Goal: Task Accomplishment & Management: Use online tool/utility

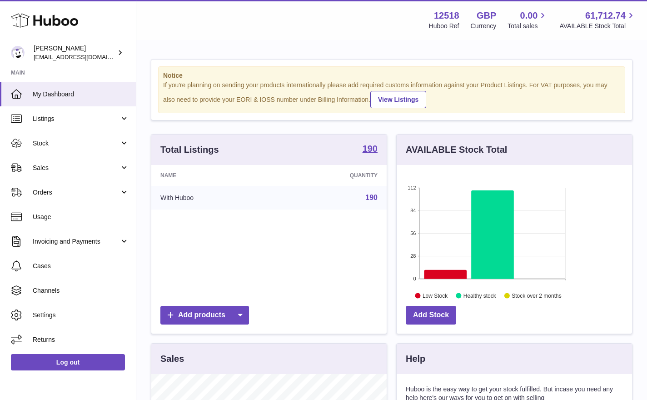
scroll to position [142, 235]
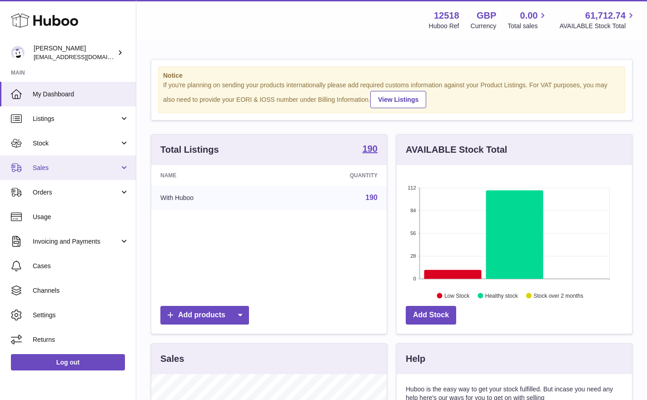
click at [63, 167] on span "Sales" at bounding box center [76, 168] width 87 height 9
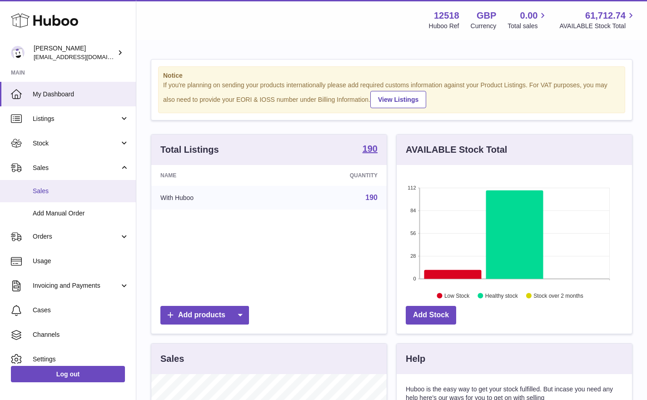
click at [47, 189] on span "Sales" at bounding box center [81, 191] width 96 height 9
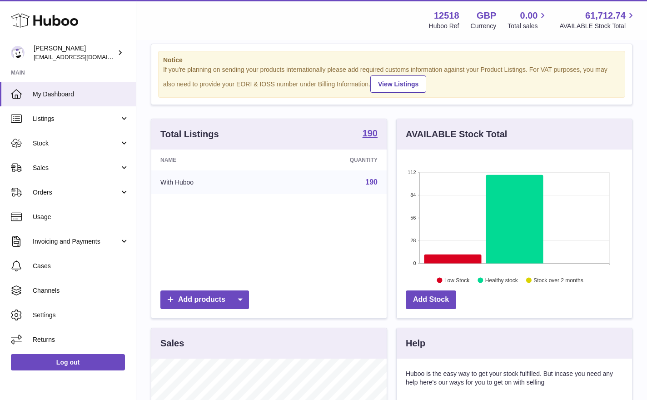
scroll to position [20, 0]
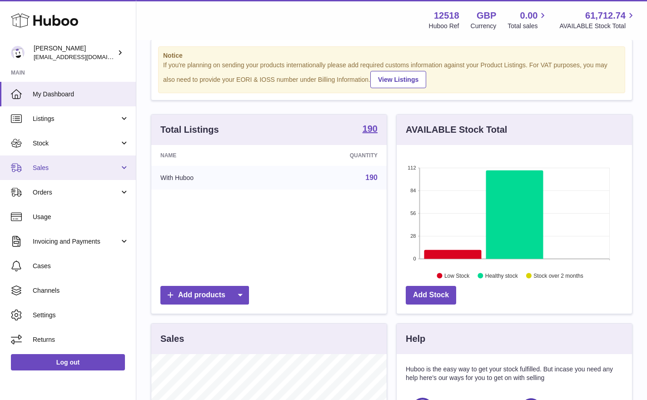
click at [36, 171] on span "Sales" at bounding box center [76, 168] width 87 height 9
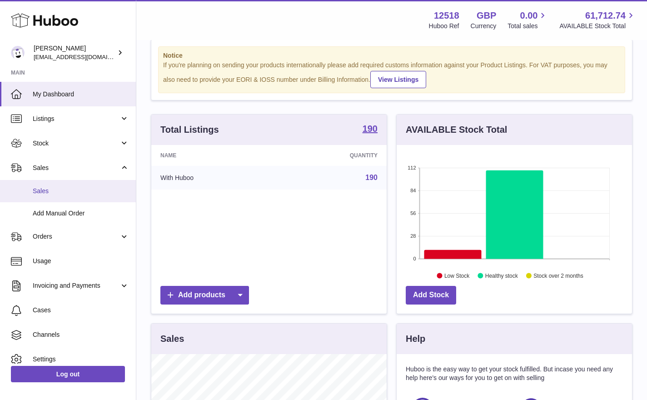
click at [45, 189] on span "Sales" at bounding box center [81, 191] width 96 height 9
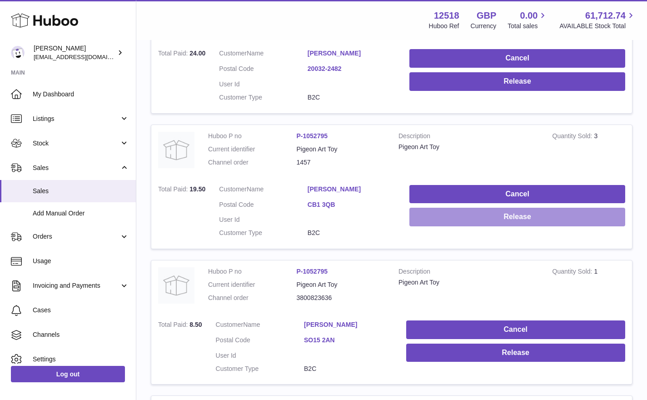
scroll to position [232, 0]
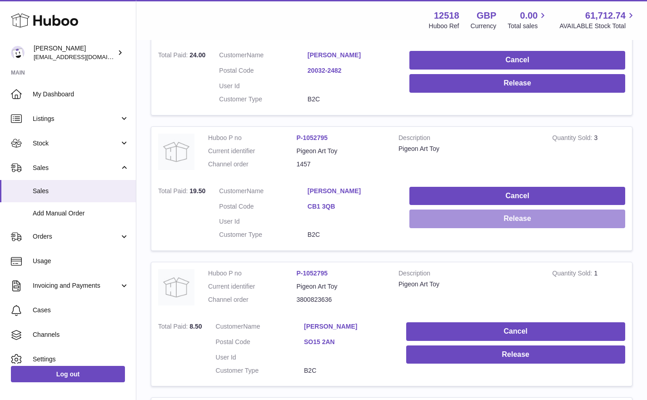
click at [589, 213] on button "Release" at bounding box center [518, 219] width 216 height 19
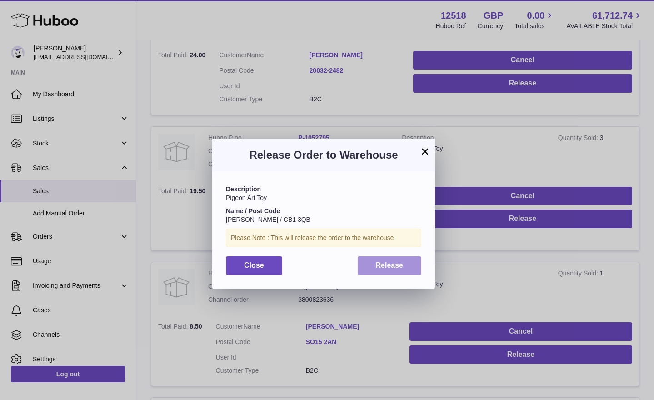
drag, startPoint x: 405, startPoint y: 264, endPoint x: 422, endPoint y: 256, distance: 19.3
click at [405, 264] on button "Release" at bounding box center [390, 265] width 64 height 19
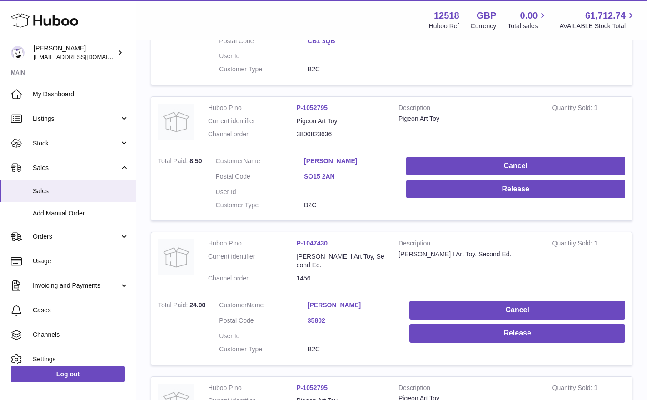
scroll to position [398, 0]
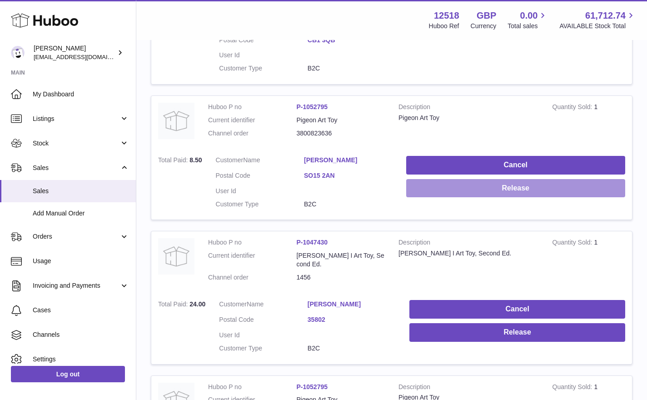
click at [522, 179] on button "Release" at bounding box center [515, 188] width 219 height 19
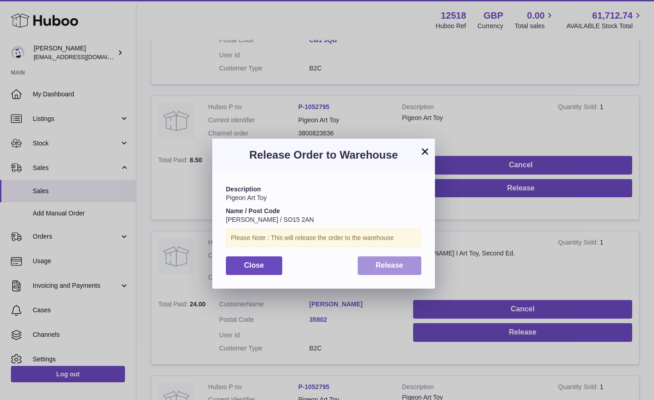
click at [404, 265] on button "Release" at bounding box center [390, 265] width 64 height 19
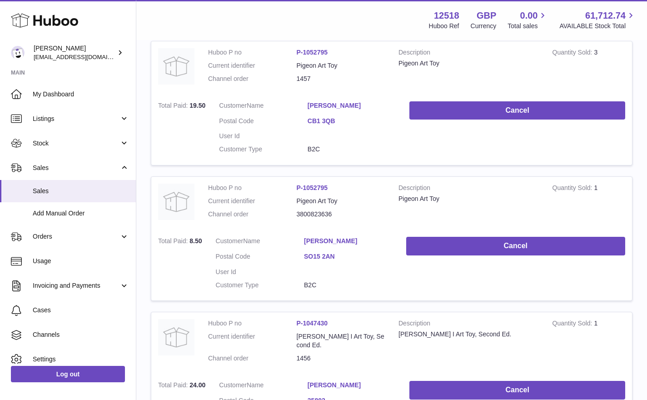
scroll to position [0, 0]
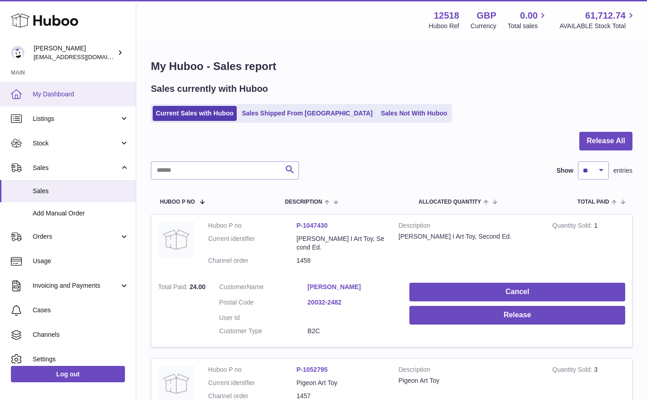
click at [55, 93] on span "My Dashboard" at bounding box center [81, 94] width 96 height 9
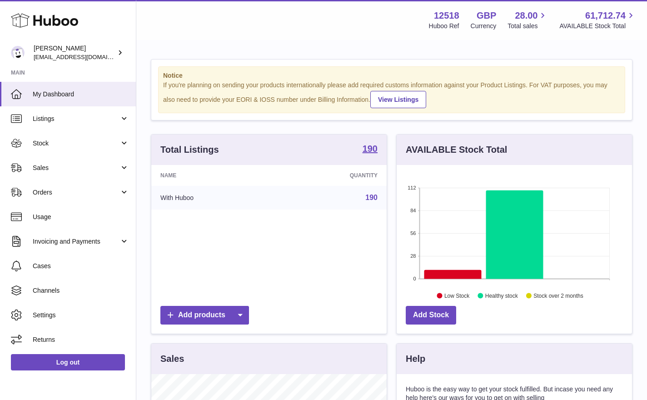
scroll to position [142, 235]
